Goal: Obtain resource: Download file/media

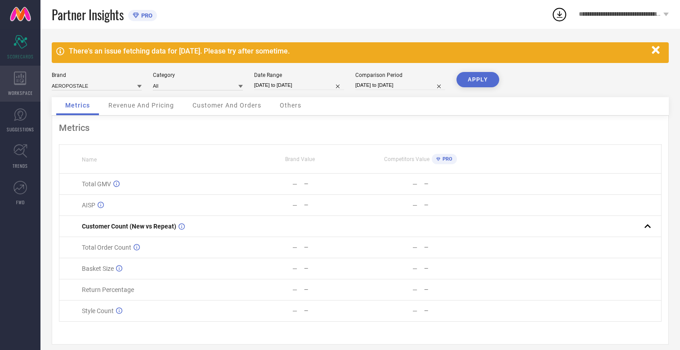
click at [20, 84] on icon at bounding box center [20, 78] width 12 height 13
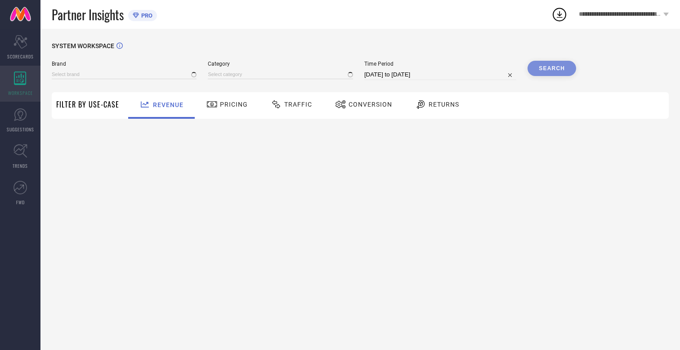
type input "AEROPOSTALE"
type input "All"
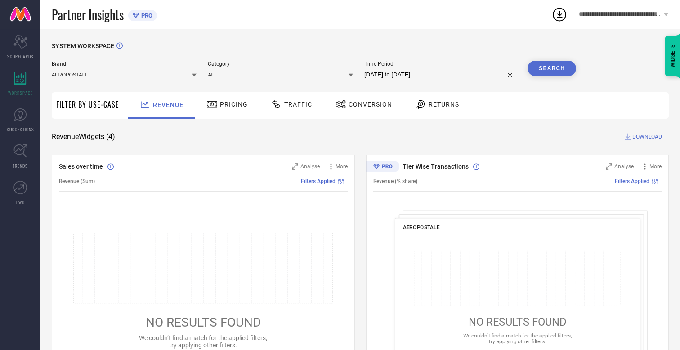
click at [367, 104] on span "Conversion" at bounding box center [371, 104] width 44 height 7
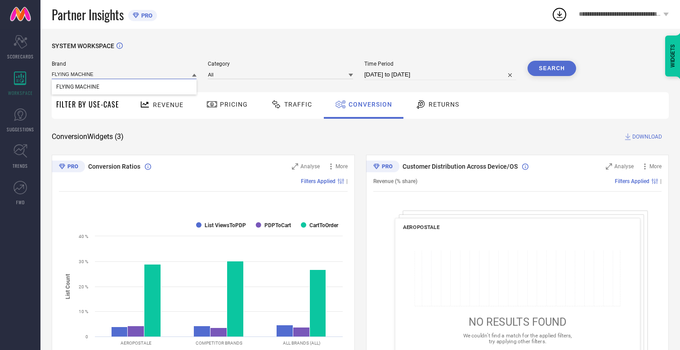
type input "FLYING MACHINE"
click at [77, 87] on span "FLYING MACHINE" at bounding box center [77, 87] width 43 height 6
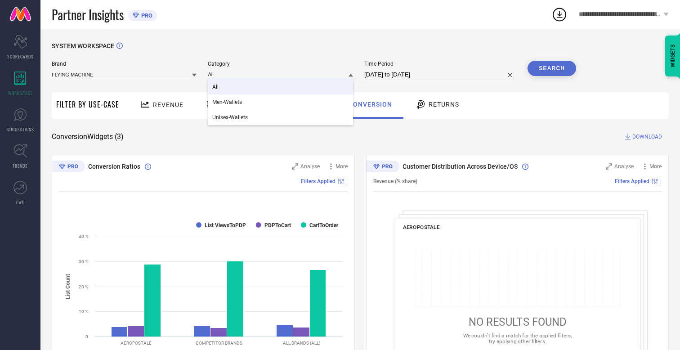
type input "All"
click at [216, 87] on span "All" at bounding box center [215, 87] width 6 height 6
click at [441, 75] on input "[DATE] to [DATE]" at bounding box center [440, 74] width 152 height 11
select select "7"
select select "2025"
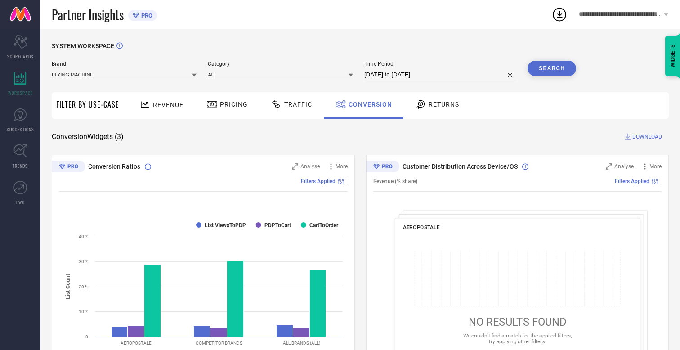
select select "8"
select select "2025"
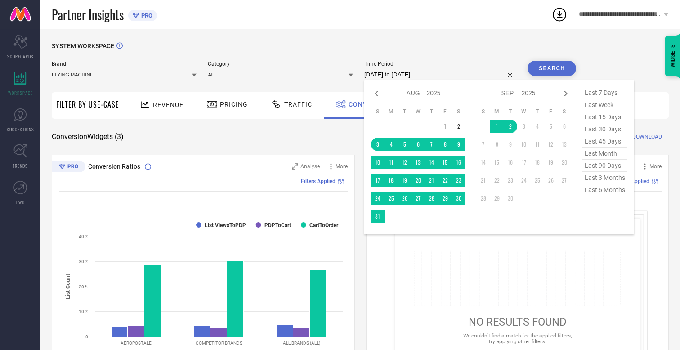
click at [407, 199] on td "26" at bounding box center [404, 198] width 13 height 13
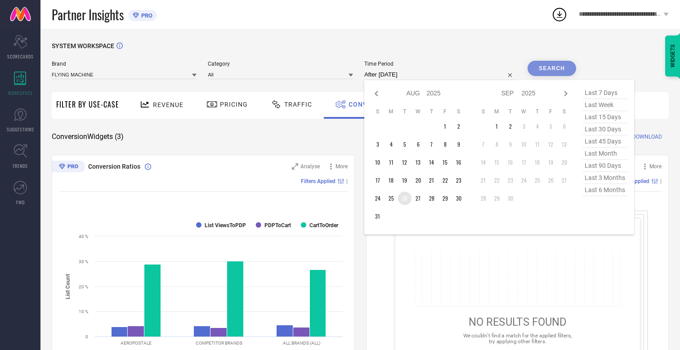
type input "[DATE] to [DATE]"
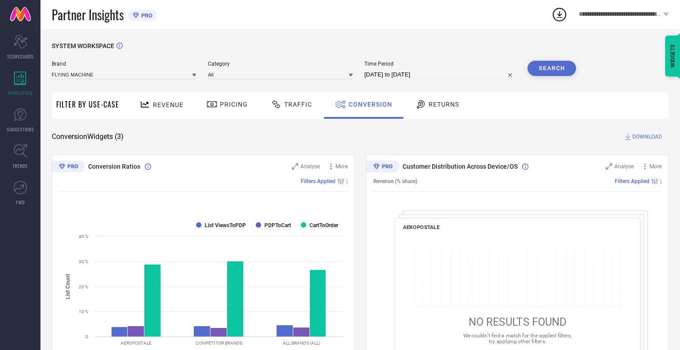
click at [552, 68] on button "Search" at bounding box center [552, 68] width 49 height 15
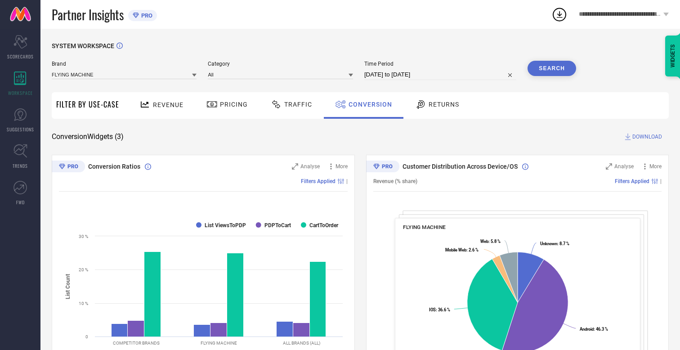
click at [647, 137] on span "DOWNLOAD" at bounding box center [647, 136] width 30 height 9
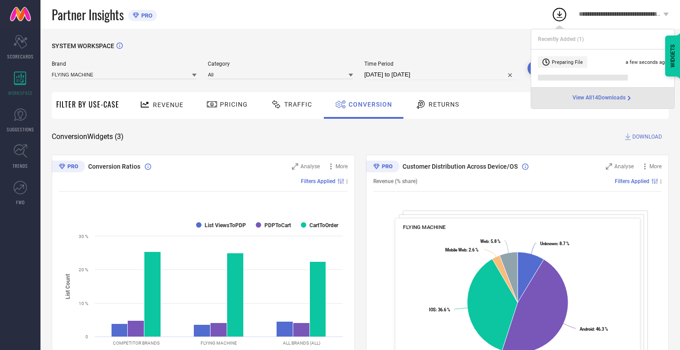
click at [368, 104] on span "Conversion" at bounding box center [371, 104] width 44 height 7
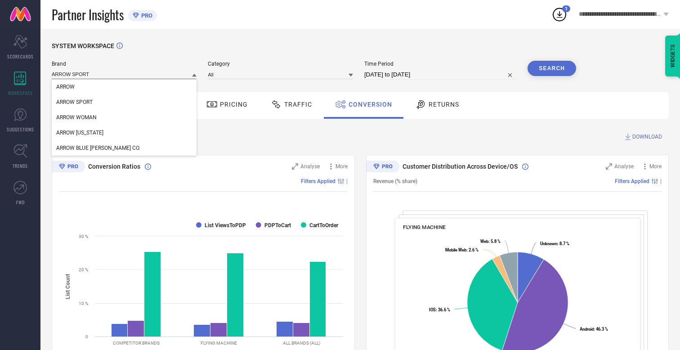
type input "ARROW SPORT"
click at [74, 103] on span "ARROW SPORT" at bounding box center [74, 102] width 36 height 6
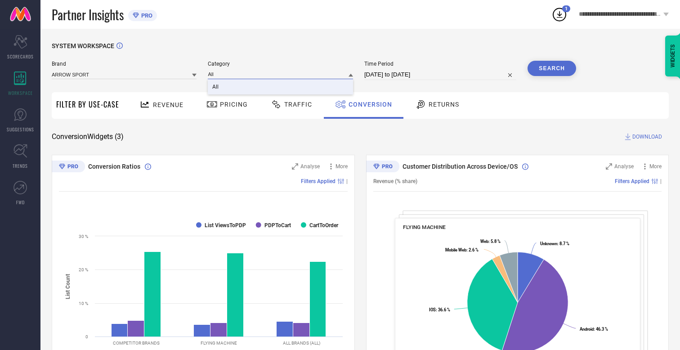
type input "All"
click at [216, 87] on span "All" at bounding box center [215, 87] width 6 height 6
click at [552, 68] on button "Search" at bounding box center [552, 68] width 49 height 15
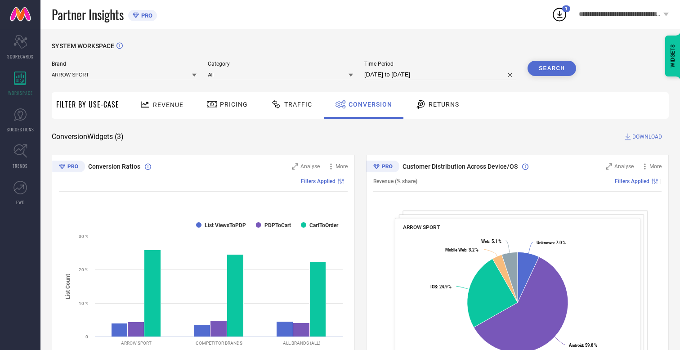
click at [647, 137] on span "DOWNLOAD" at bounding box center [647, 136] width 30 height 9
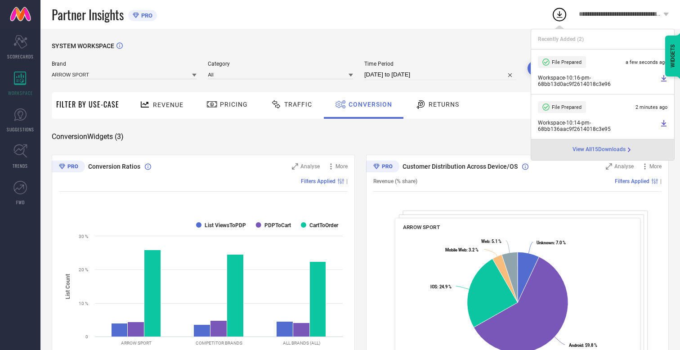
click at [368, 104] on span "Conversion" at bounding box center [371, 104] width 44 height 7
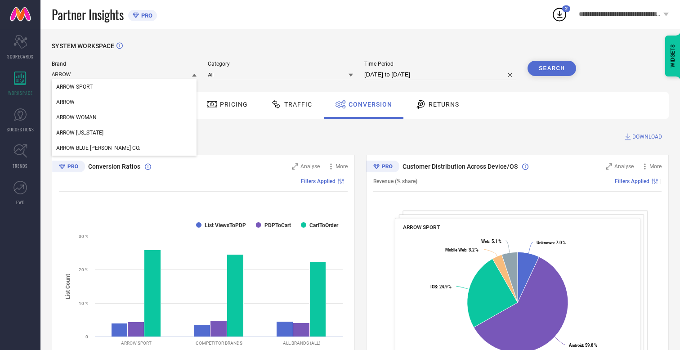
type input "ARROW"
click at [65, 103] on span "ARROW" at bounding box center [65, 102] width 18 height 6
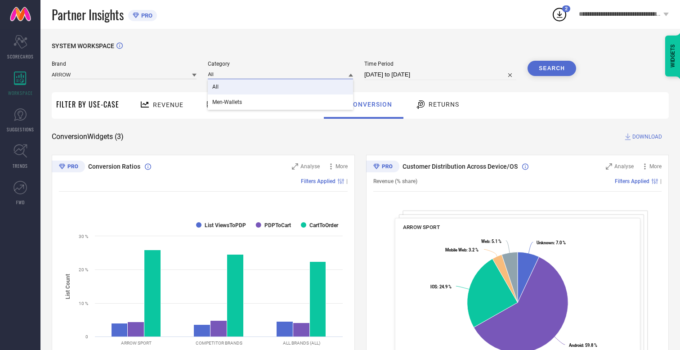
type input "All"
click at [216, 87] on span "All" at bounding box center [215, 87] width 6 height 6
click at [552, 68] on button "Search" at bounding box center [552, 68] width 49 height 15
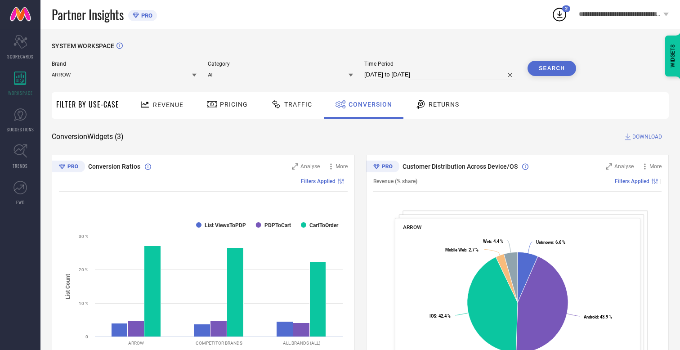
click at [647, 137] on span "DOWNLOAD" at bounding box center [647, 136] width 30 height 9
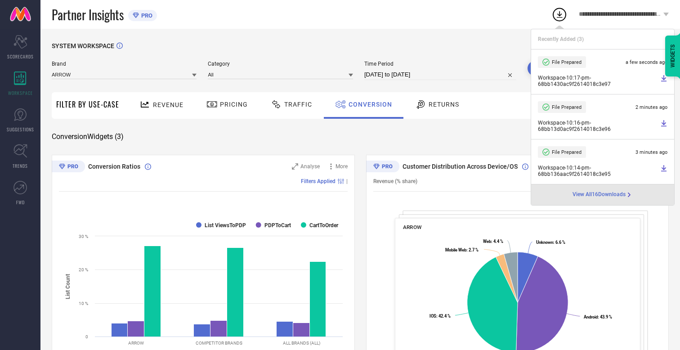
click at [368, 104] on span "Conversion" at bounding box center [371, 104] width 44 height 7
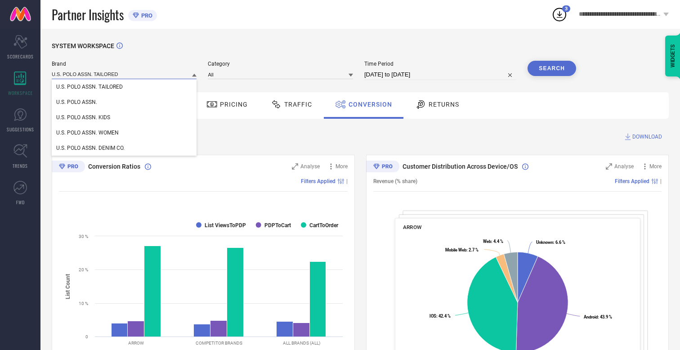
type input "U.S. POLO ASSN. TAILORED"
click at [89, 87] on span "U.S. POLO ASSN. TAILORED" at bounding box center [89, 87] width 67 height 6
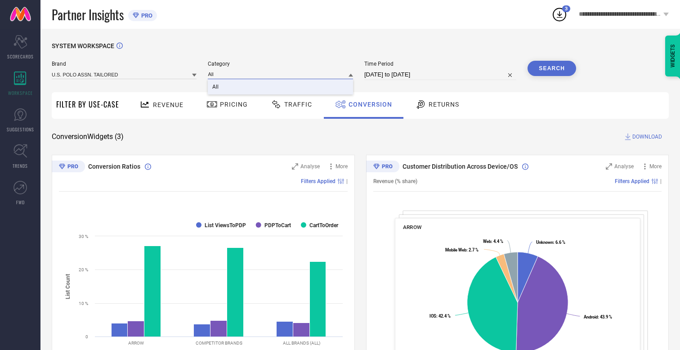
type input "All"
click at [216, 87] on span "All" at bounding box center [215, 87] width 6 height 6
click at [552, 68] on button "Search" at bounding box center [552, 68] width 49 height 15
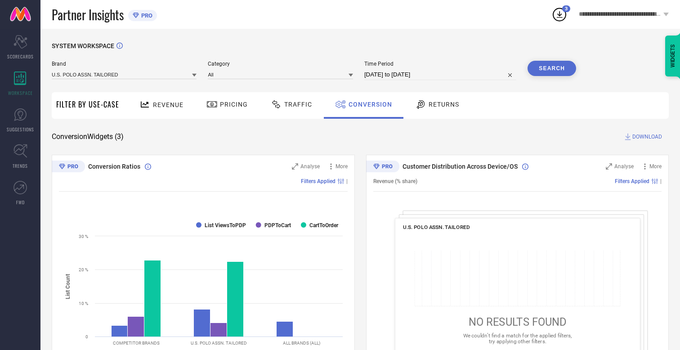
click at [647, 137] on span "DOWNLOAD" at bounding box center [647, 136] width 30 height 9
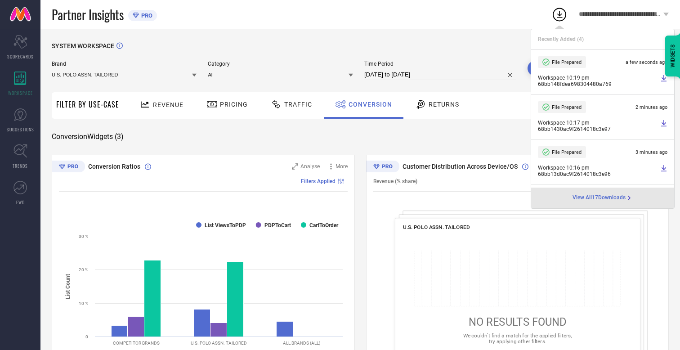
click at [368, 104] on span "Conversion" at bounding box center [371, 104] width 44 height 7
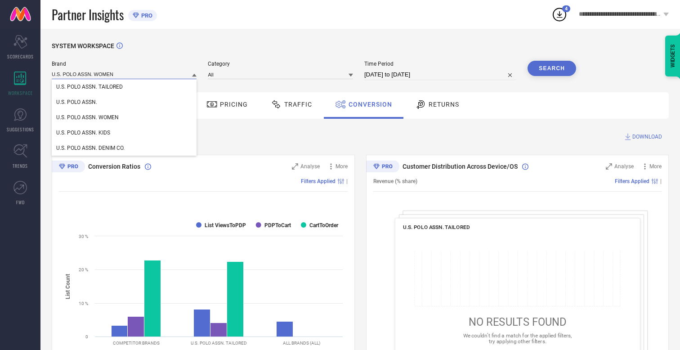
type input "U.S. POLO ASSN. WOMEN"
click at [87, 118] on span "U.S. POLO ASSN. WOMEN" at bounding box center [87, 117] width 63 height 6
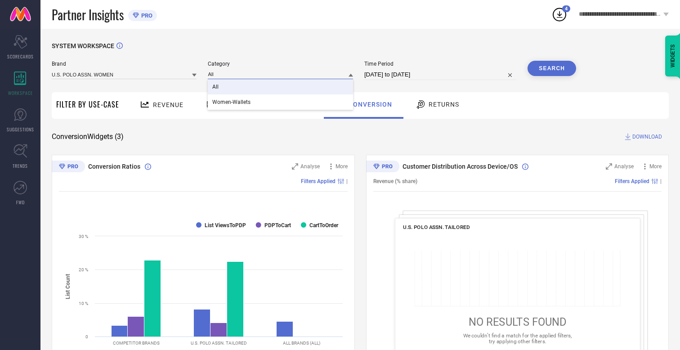
type input "All"
click at [216, 87] on span "All" at bounding box center [215, 87] width 6 height 6
click at [552, 68] on button "Search" at bounding box center [552, 68] width 49 height 15
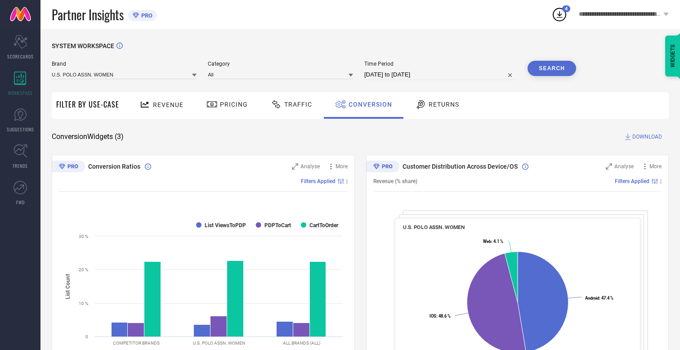
click at [647, 137] on span "DOWNLOAD" at bounding box center [647, 136] width 30 height 9
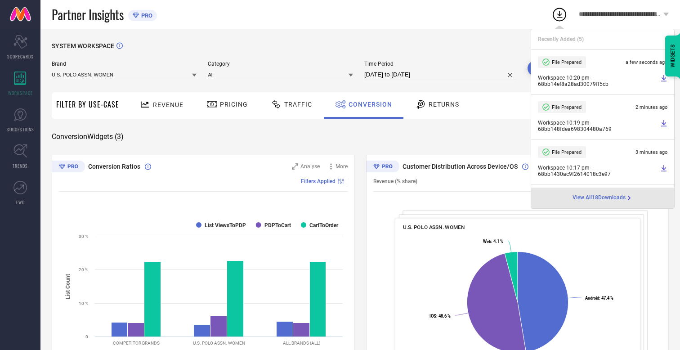
click at [368, 104] on span "Conversion" at bounding box center [371, 104] width 44 height 7
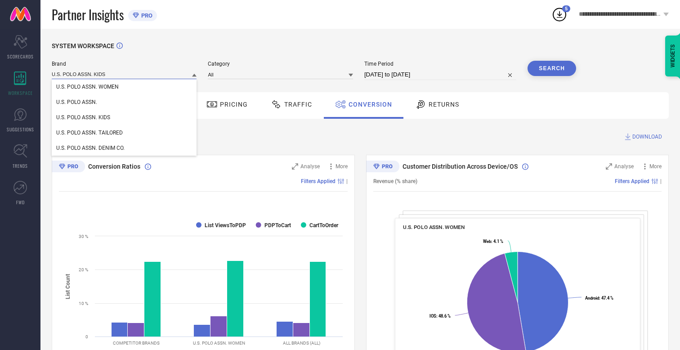
type input "U.S. POLO ASSN. KIDS"
click at [83, 118] on span "U.S. POLO ASSN. KIDS" at bounding box center [83, 117] width 54 height 6
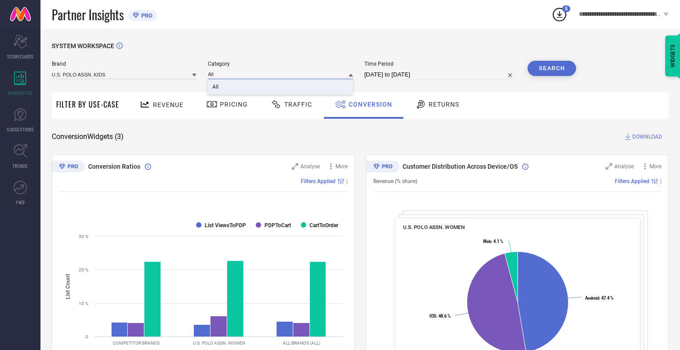
type input "All"
click at [216, 87] on span "All" at bounding box center [215, 87] width 6 height 6
click at [552, 68] on button "Search" at bounding box center [552, 68] width 49 height 15
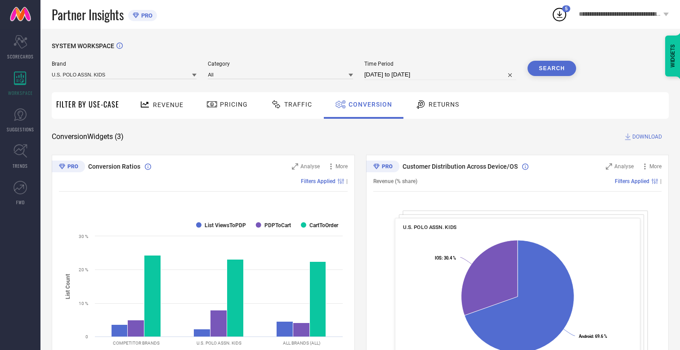
click at [647, 137] on span "DOWNLOAD" at bounding box center [647, 136] width 30 height 9
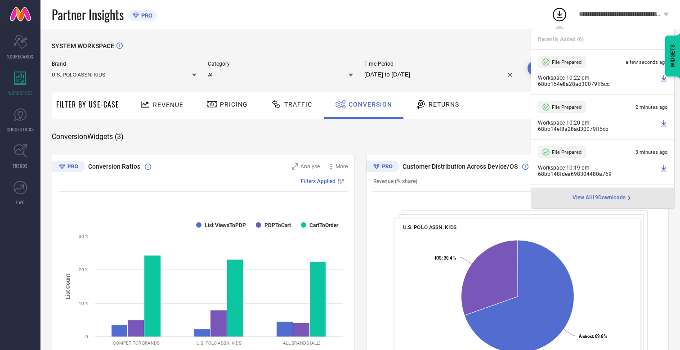
click at [368, 104] on span "Conversion" at bounding box center [371, 104] width 44 height 7
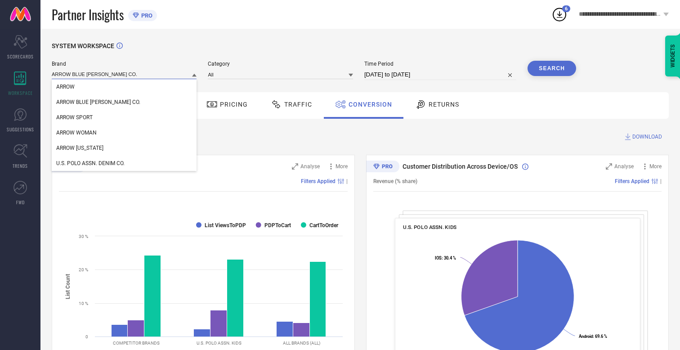
type input "ARROW BLUE [PERSON_NAME] CO."
click at [85, 103] on span "ARROW BLUE [PERSON_NAME] CO." at bounding box center [98, 102] width 84 height 6
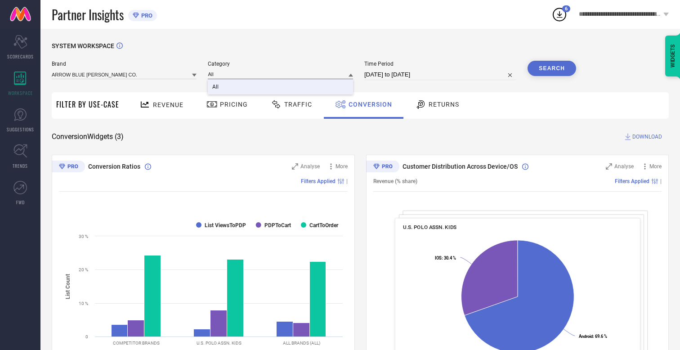
type input "All"
click at [216, 87] on span "All" at bounding box center [215, 87] width 6 height 6
click at [552, 68] on button "Search" at bounding box center [552, 68] width 49 height 15
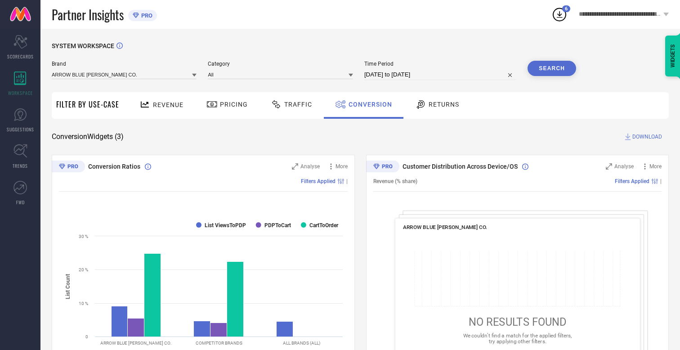
click at [647, 137] on span "DOWNLOAD" at bounding box center [647, 136] width 30 height 9
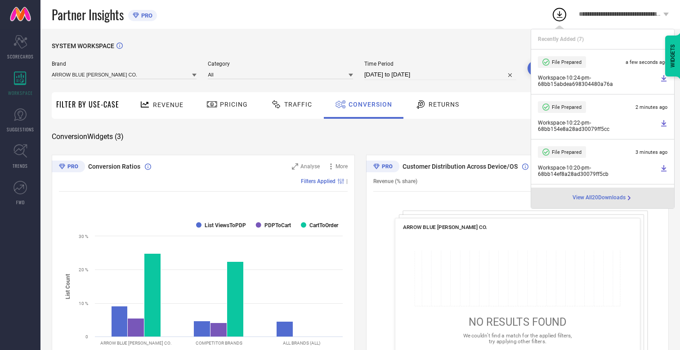
click at [368, 104] on span "Conversion" at bounding box center [371, 104] width 44 height 7
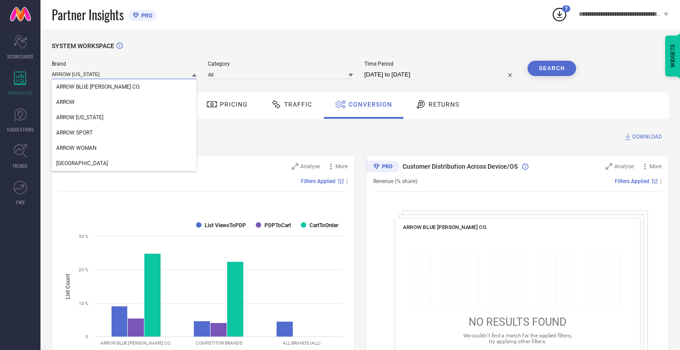
type input "ARROW [US_STATE]"
click at [79, 118] on span "ARROW [US_STATE]" at bounding box center [79, 117] width 47 height 6
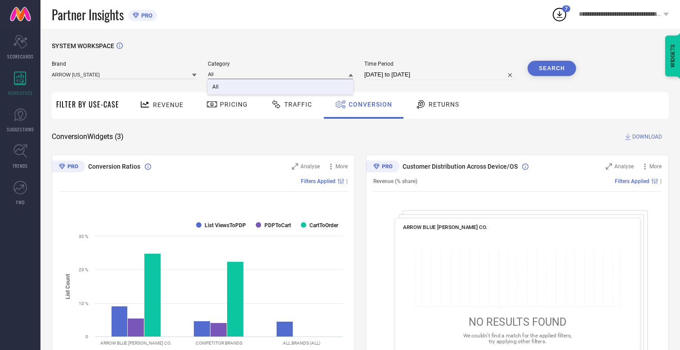
type input "All"
click at [216, 87] on span "All" at bounding box center [215, 87] width 6 height 6
click at [552, 68] on button "Search" at bounding box center [552, 68] width 49 height 15
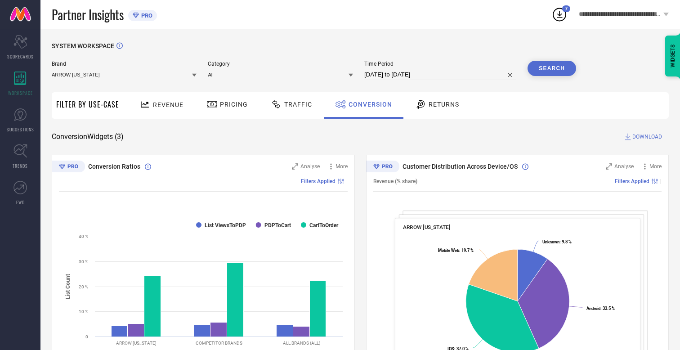
click at [647, 137] on span "DOWNLOAD" at bounding box center [647, 136] width 30 height 9
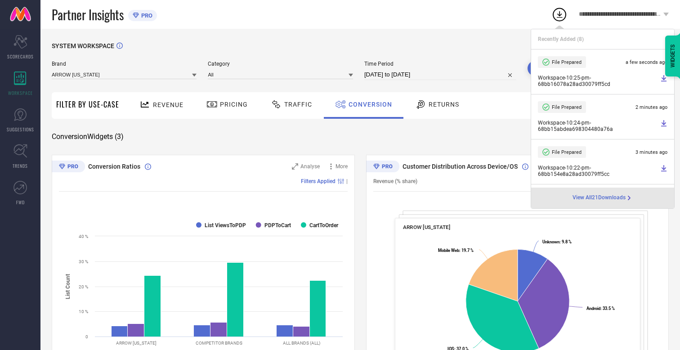
click at [368, 104] on span "Conversion" at bounding box center [371, 104] width 44 height 7
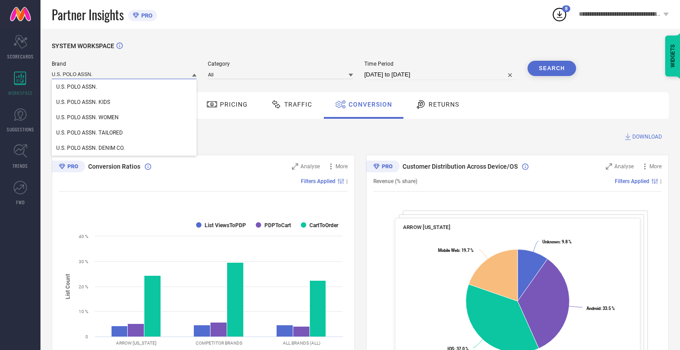
type input "U.S. POLO ASSN."
click at [76, 87] on span "U.S. POLO ASSN." at bounding box center [76, 87] width 41 height 6
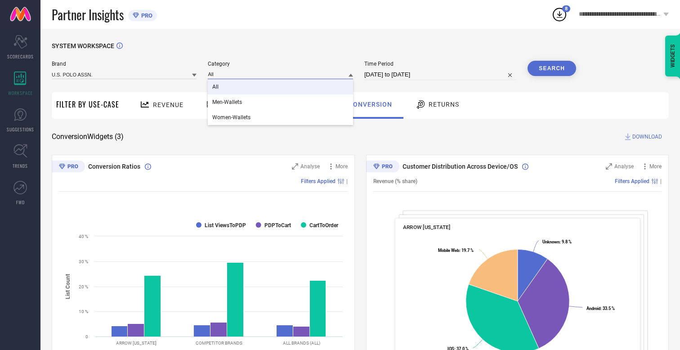
type input "All"
click at [216, 87] on span "All" at bounding box center [215, 87] width 6 height 6
click at [552, 68] on button "Search" at bounding box center [552, 68] width 49 height 15
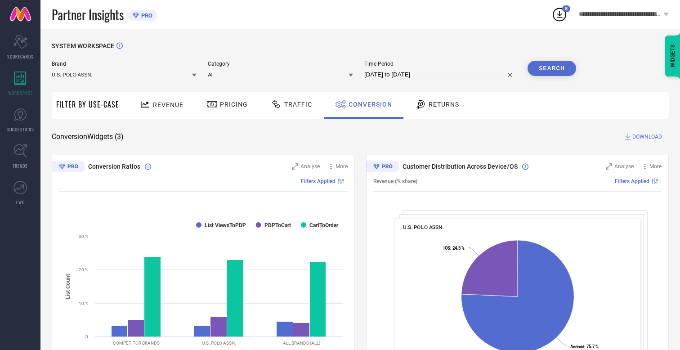
click at [647, 137] on span "DOWNLOAD" at bounding box center [647, 136] width 30 height 9
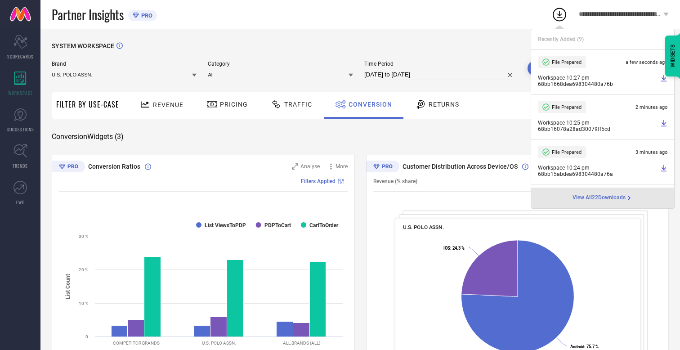
click at [368, 104] on span "Conversion" at bounding box center [371, 104] width 44 height 7
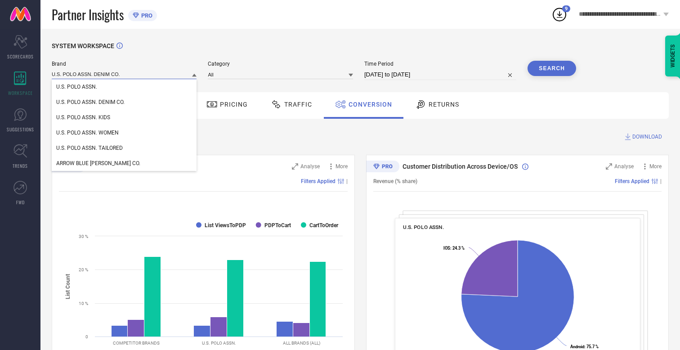
type input "U.S. POLO ASSN. DENIM CO."
click at [90, 103] on span "U.S. POLO ASSN. DENIM CO." at bounding box center [90, 102] width 68 height 6
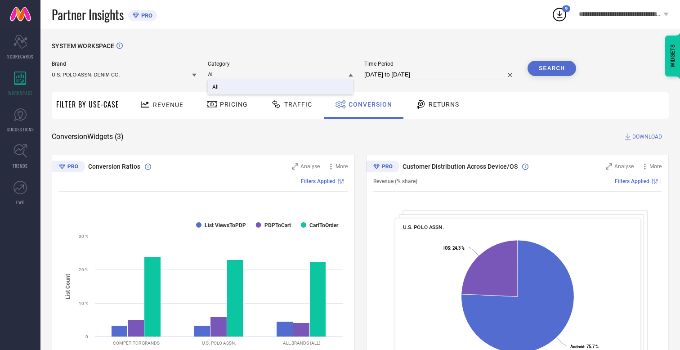
type input "All"
click at [216, 87] on span "All" at bounding box center [215, 87] width 6 height 6
click at [552, 68] on button "Search" at bounding box center [552, 68] width 49 height 15
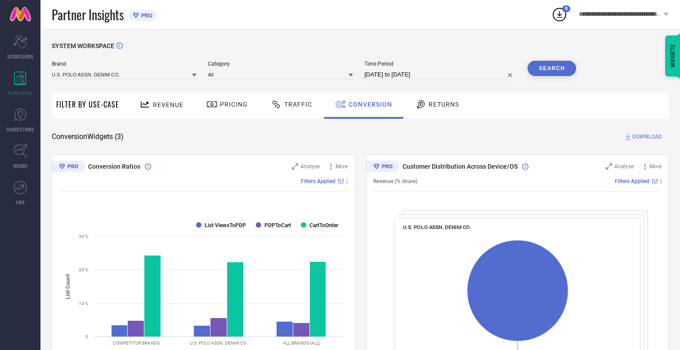
click at [647, 137] on span "DOWNLOAD" at bounding box center [647, 136] width 30 height 9
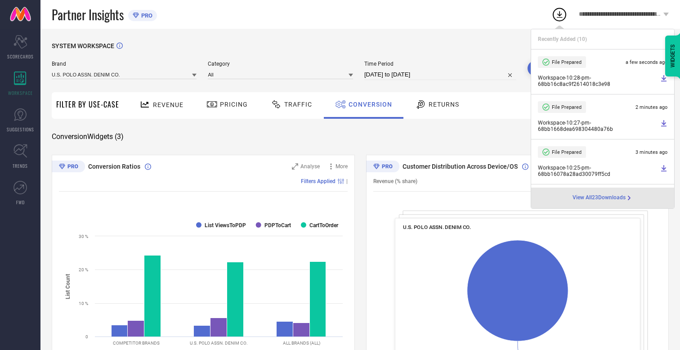
click at [368, 104] on span "Conversion" at bounding box center [371, 104] width 44 height 7
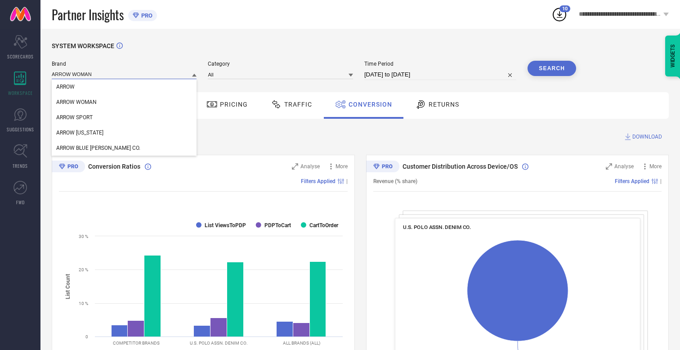
type input "ARROW WOMAN"
click at [76, 103] on span "ARROW WOMAN" at bounding box center [76, 102] width 40 height 6
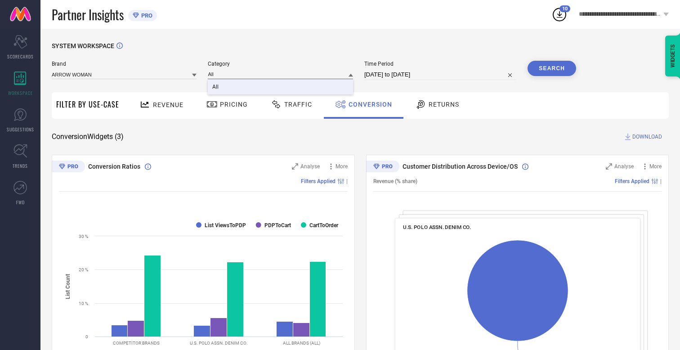
type input "All"
click at [216, 87] on span "All" at bounding box center [215, 87] width 6 height 6
click at [552, 68] on button "Search" at bounding box center [552, 68] width 49 height 15
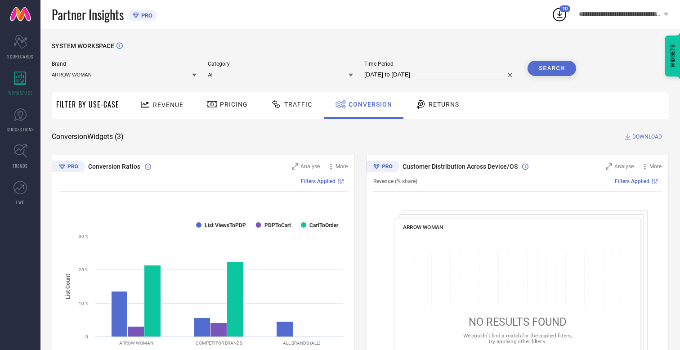
click at [647, 137] on span "DOWNLOAD" at bounding box center [647, 136] width 30 height 9
